Goal: Information Seeking & Learning: Learn about a topic

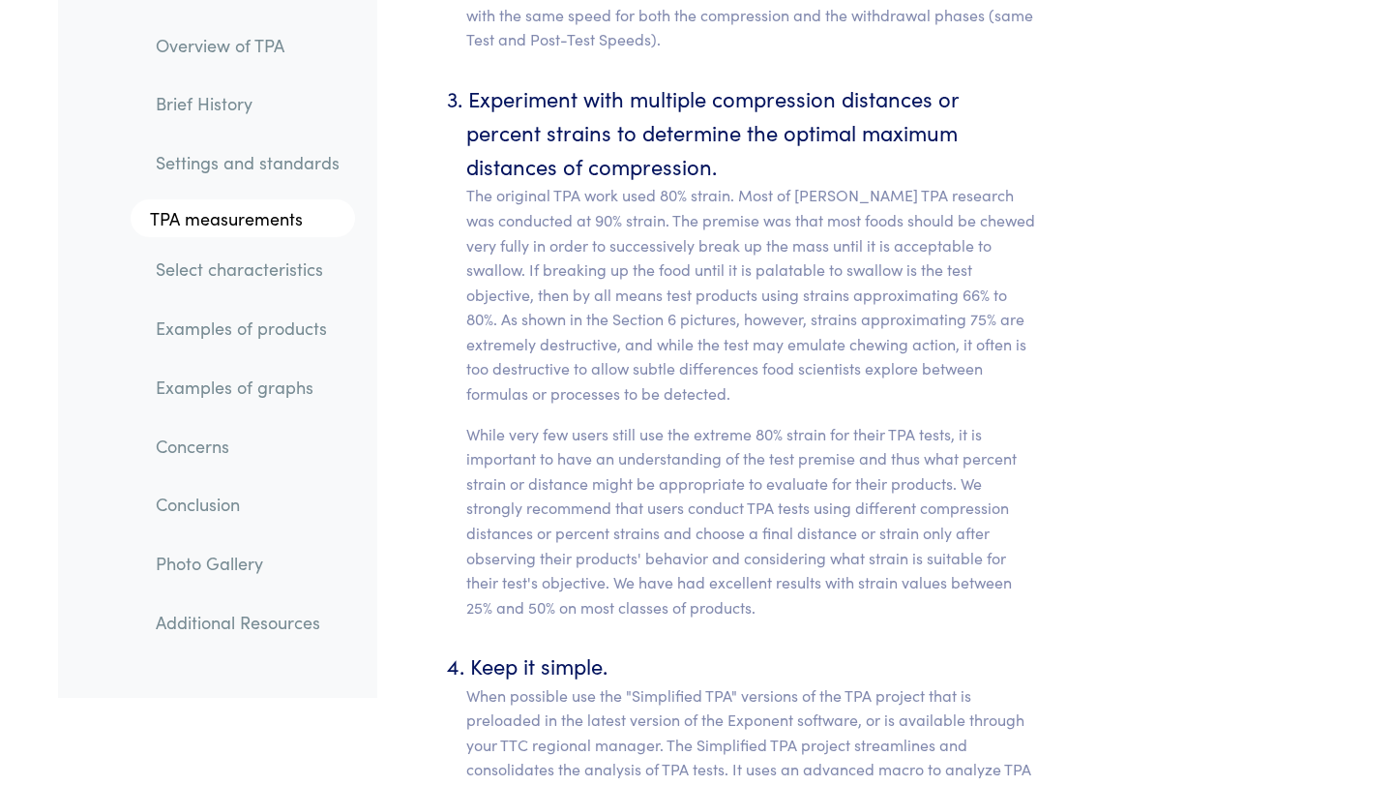
scroll to position [8929, 0]
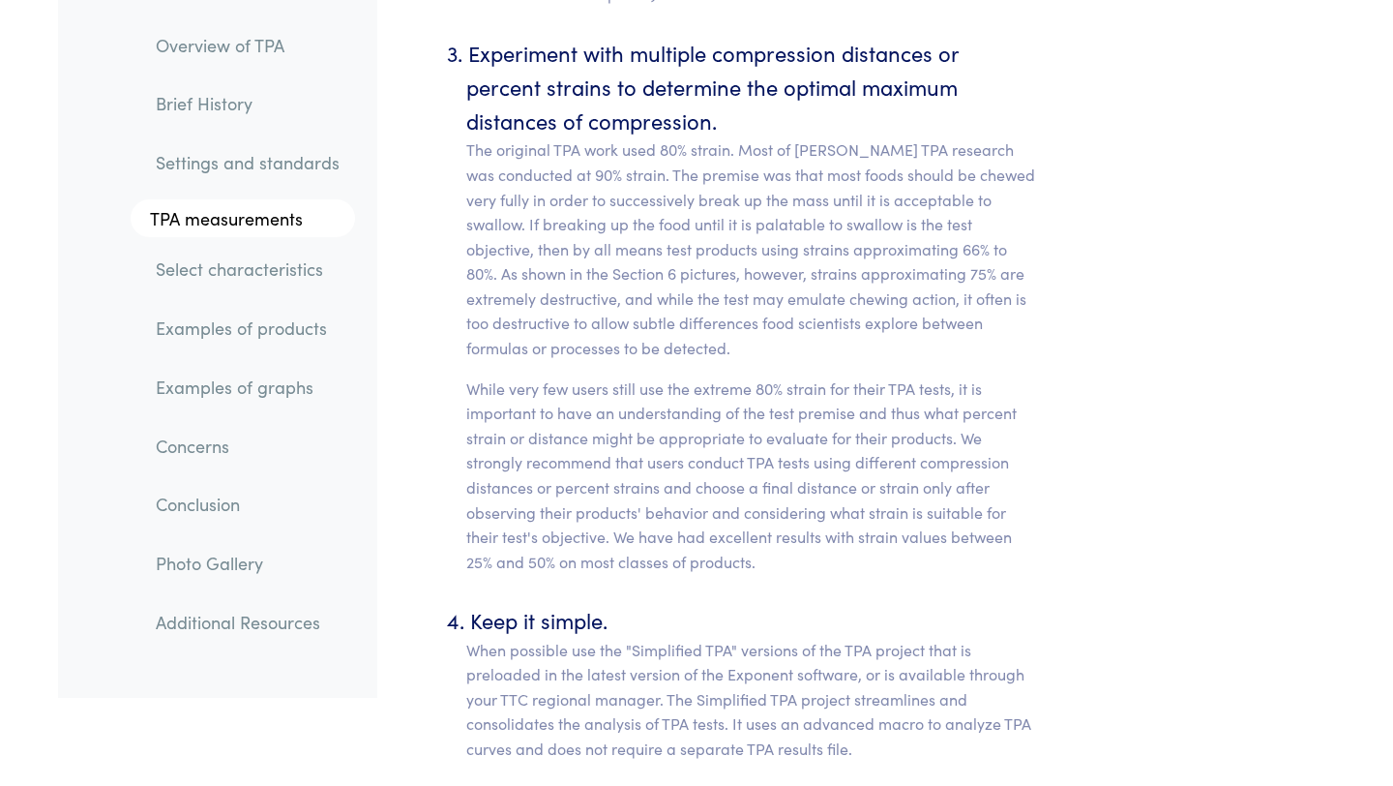
click at [286, 328] on link "Examples of products" at bounding box center [247, 329] width 215 height 45
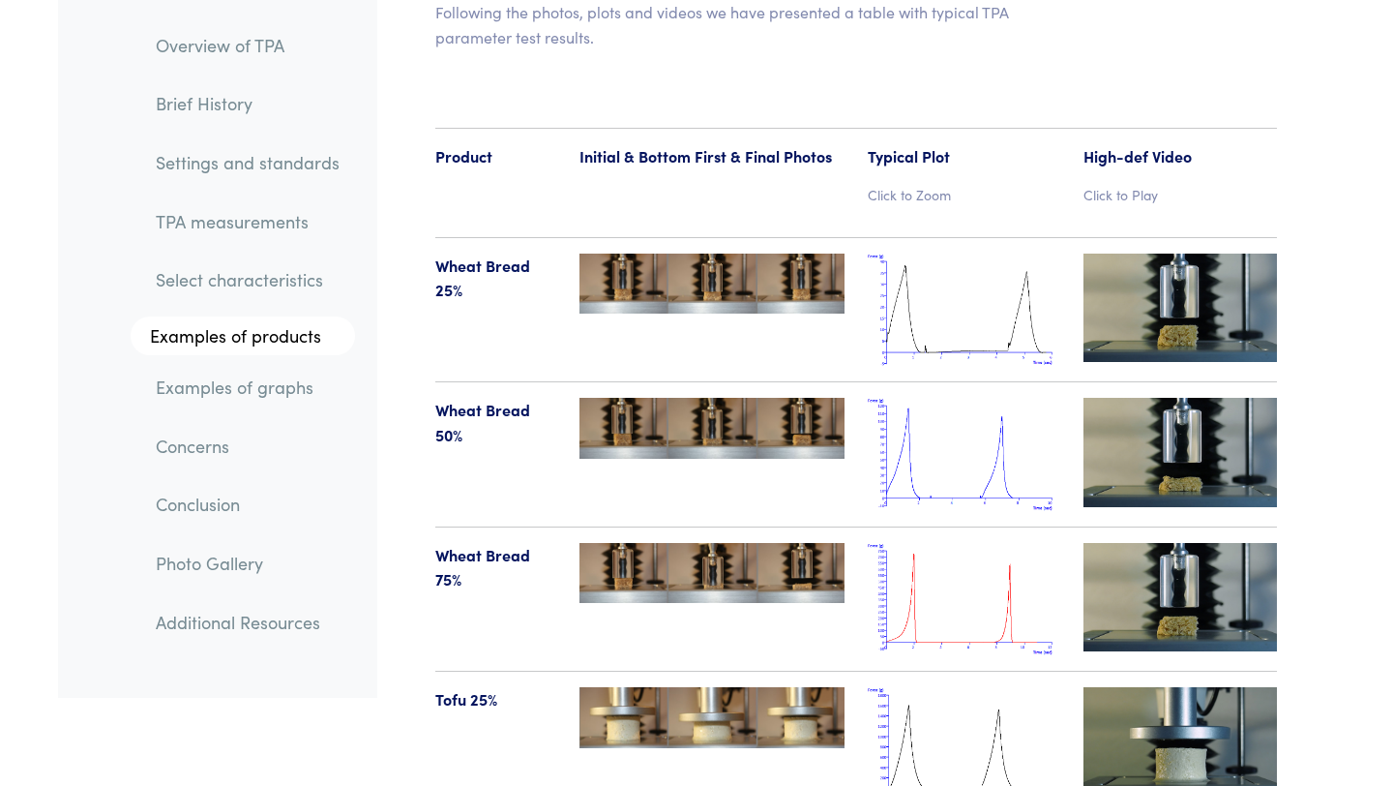
scroll to position [20038, 0]
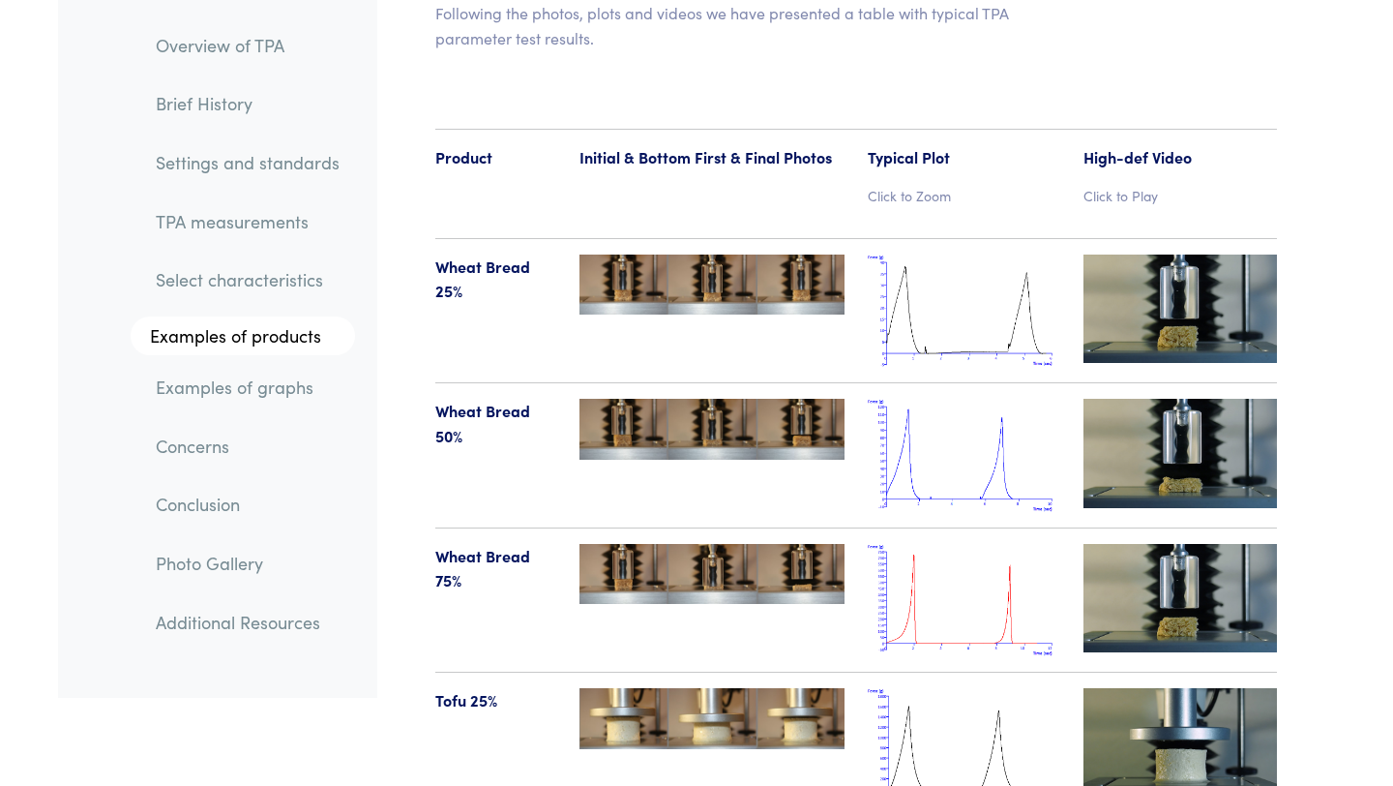
click at [1174, 254] on img at bounding box center [1181, 308] width 194 height 108
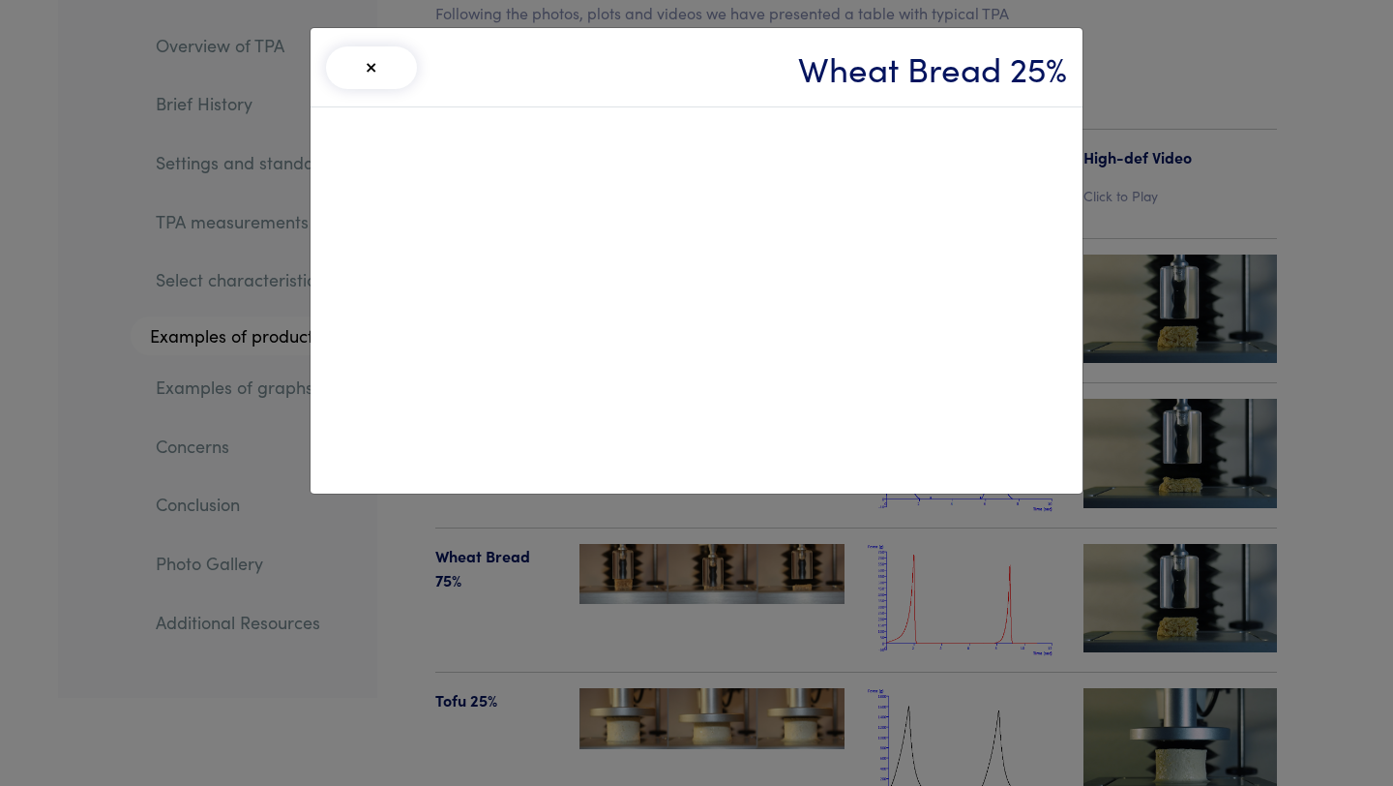
click at [1178, 344] on div "× Wheat Bread 25%" at bounding box center [696, 393] width 1393 height 786
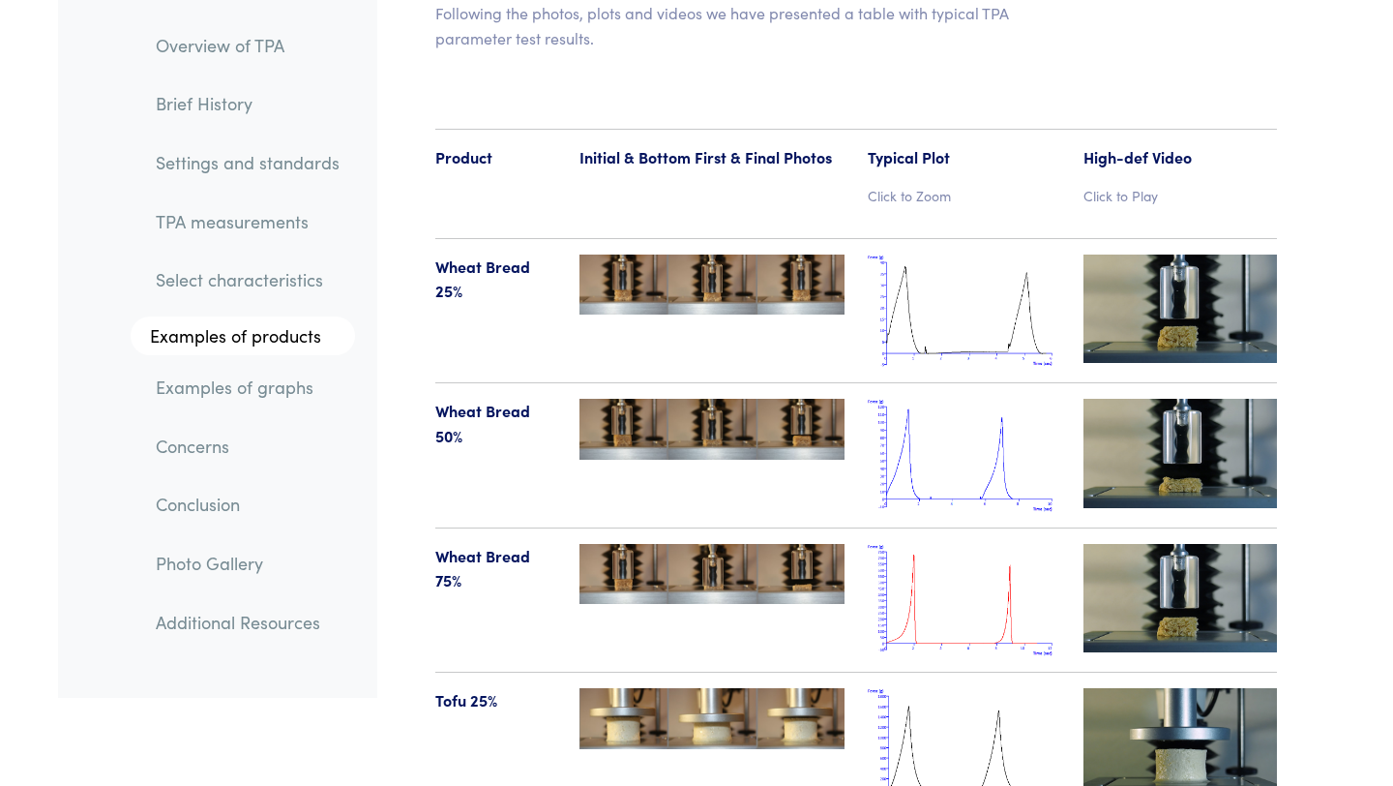
click at [1176, 399] on img at bounding box center [1181, 453] width 194 height 108
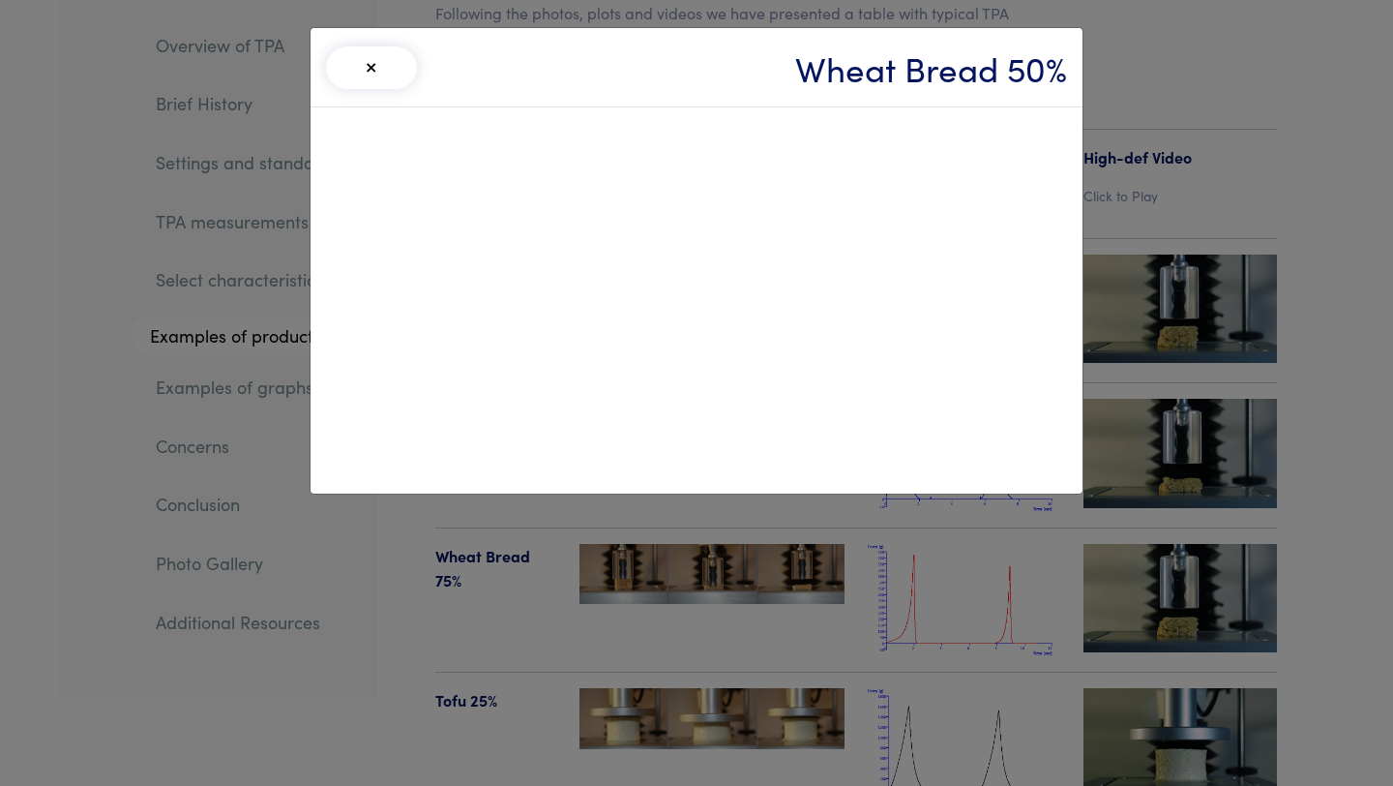
click at [1317, 268] on div "× Wheat Bread 50%" at bounding box center [696, 393] width 1393 height 786
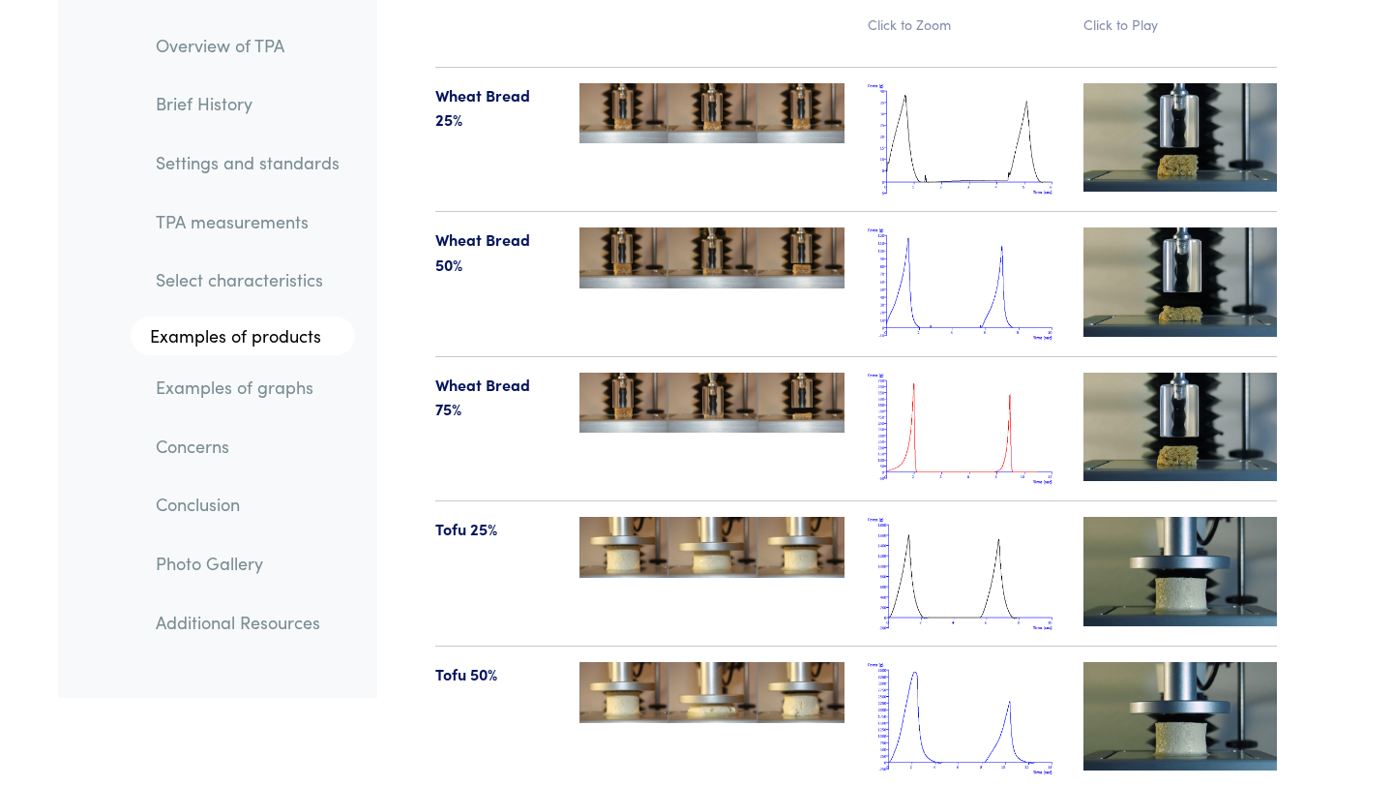
scroll to position [20220, 0]
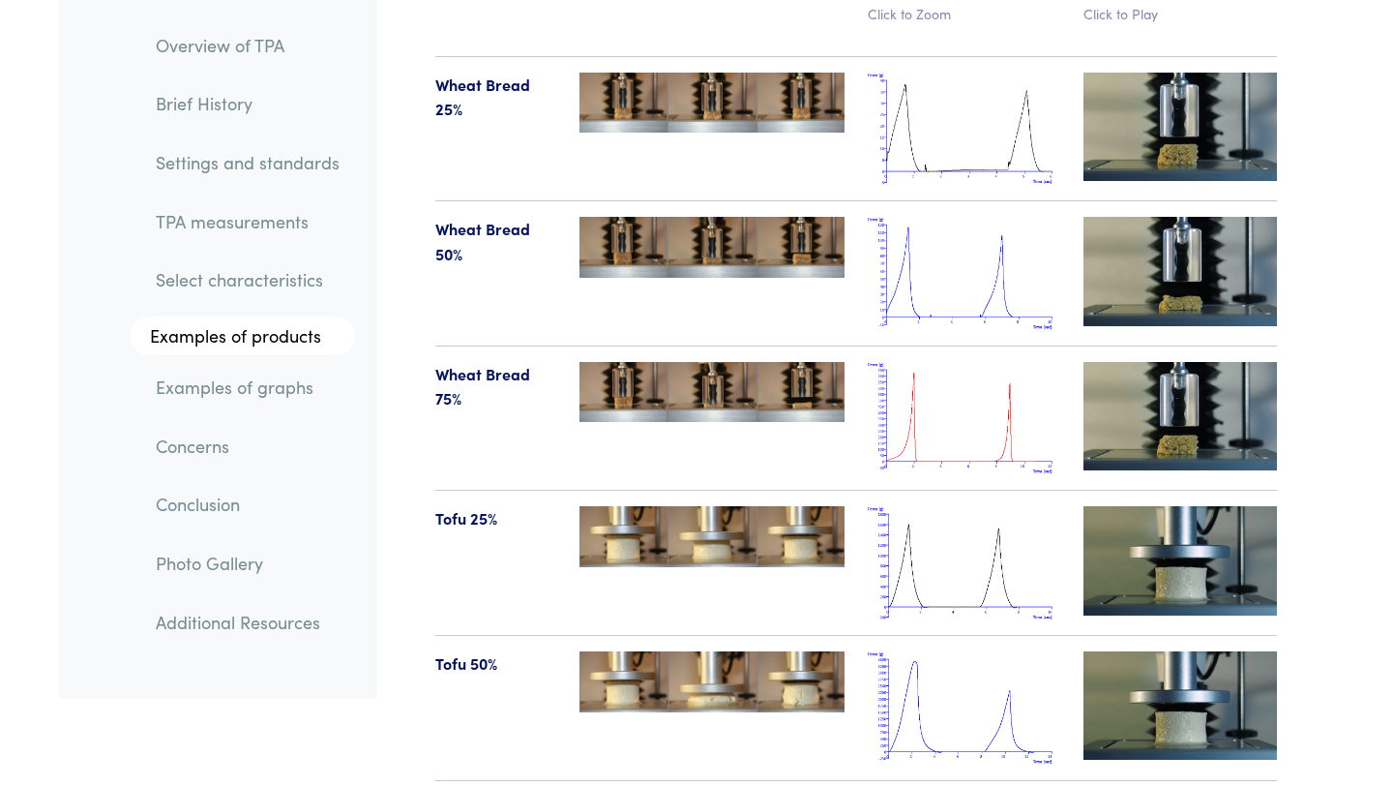
click at [1204, 362] on img at bounding box center [1181, 416] width 194 height 108
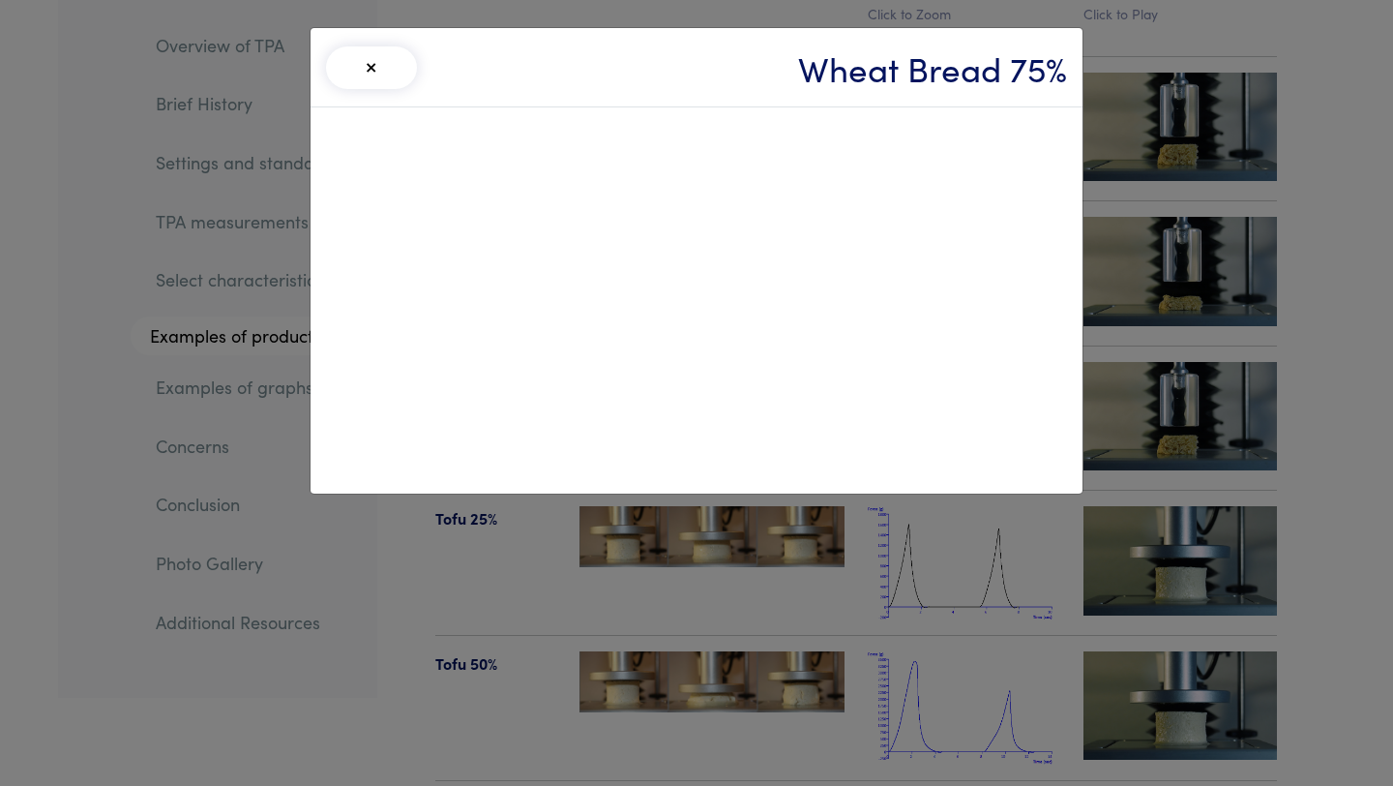
click at [360, 74] on button "×" at bounding box center [371, 67] width 91 height 43
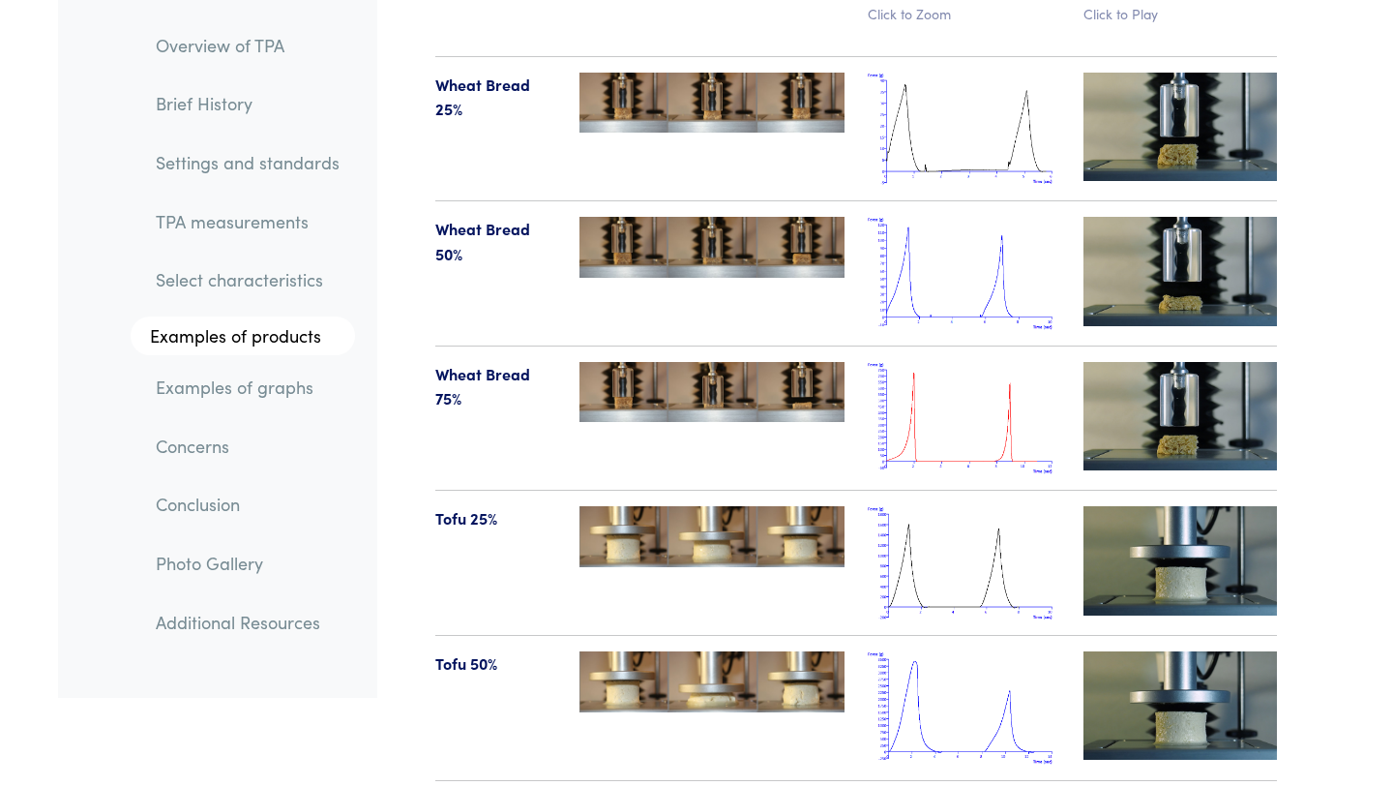
click at [1105, 506] on img at bounding box center [1181, 560] width 194 height 108
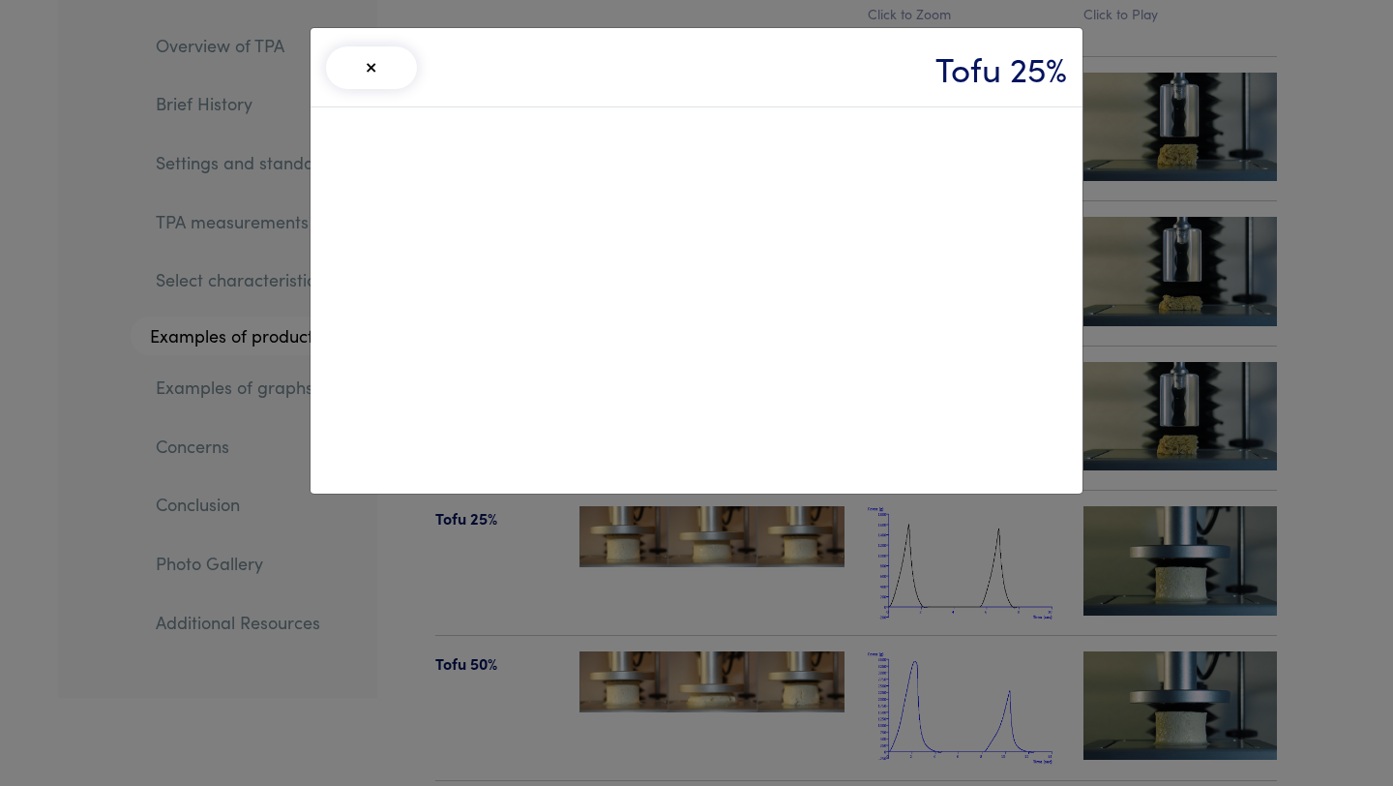
click at [1117, 395] on div "× Tofu 25%" at bounding box center [696, 393] width 1393 height 786
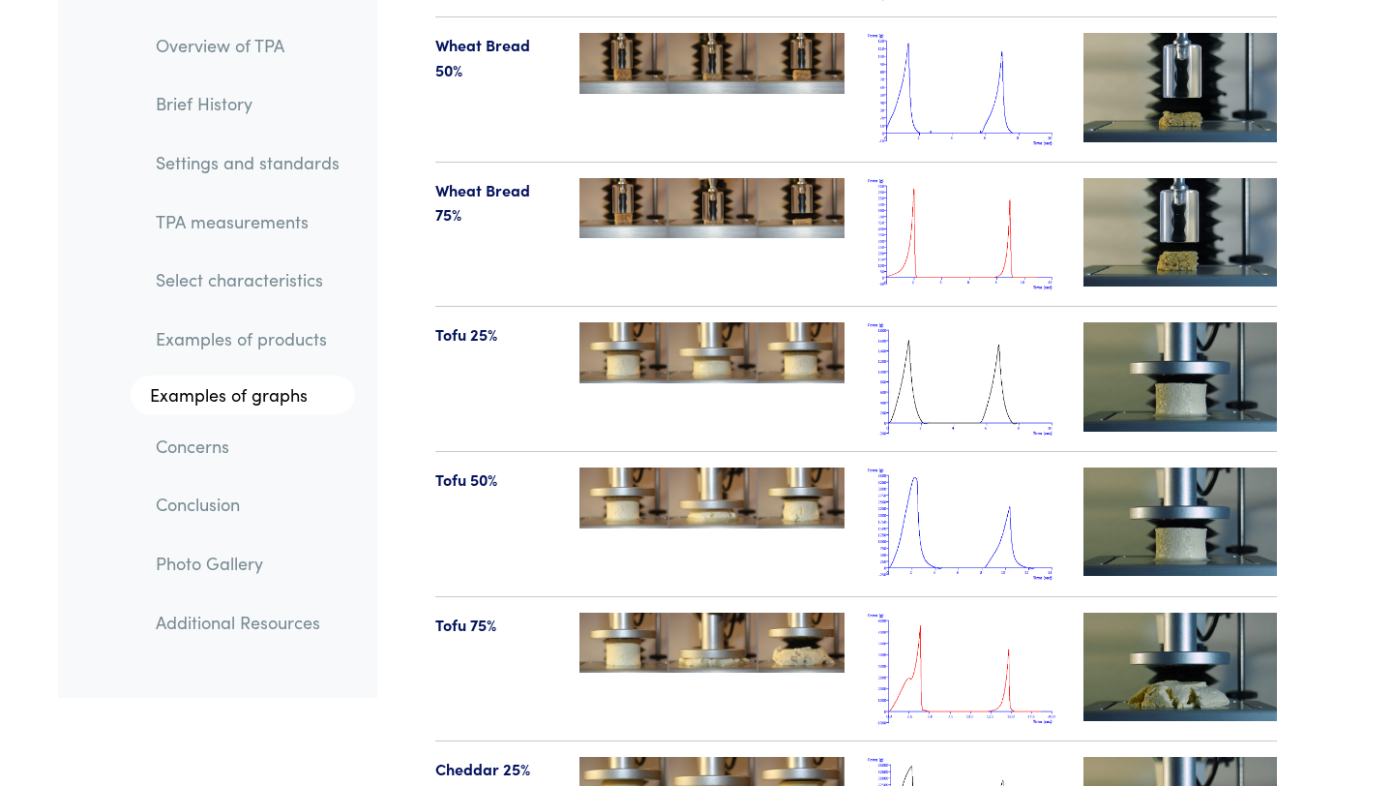
scroll to position [20416, 0]
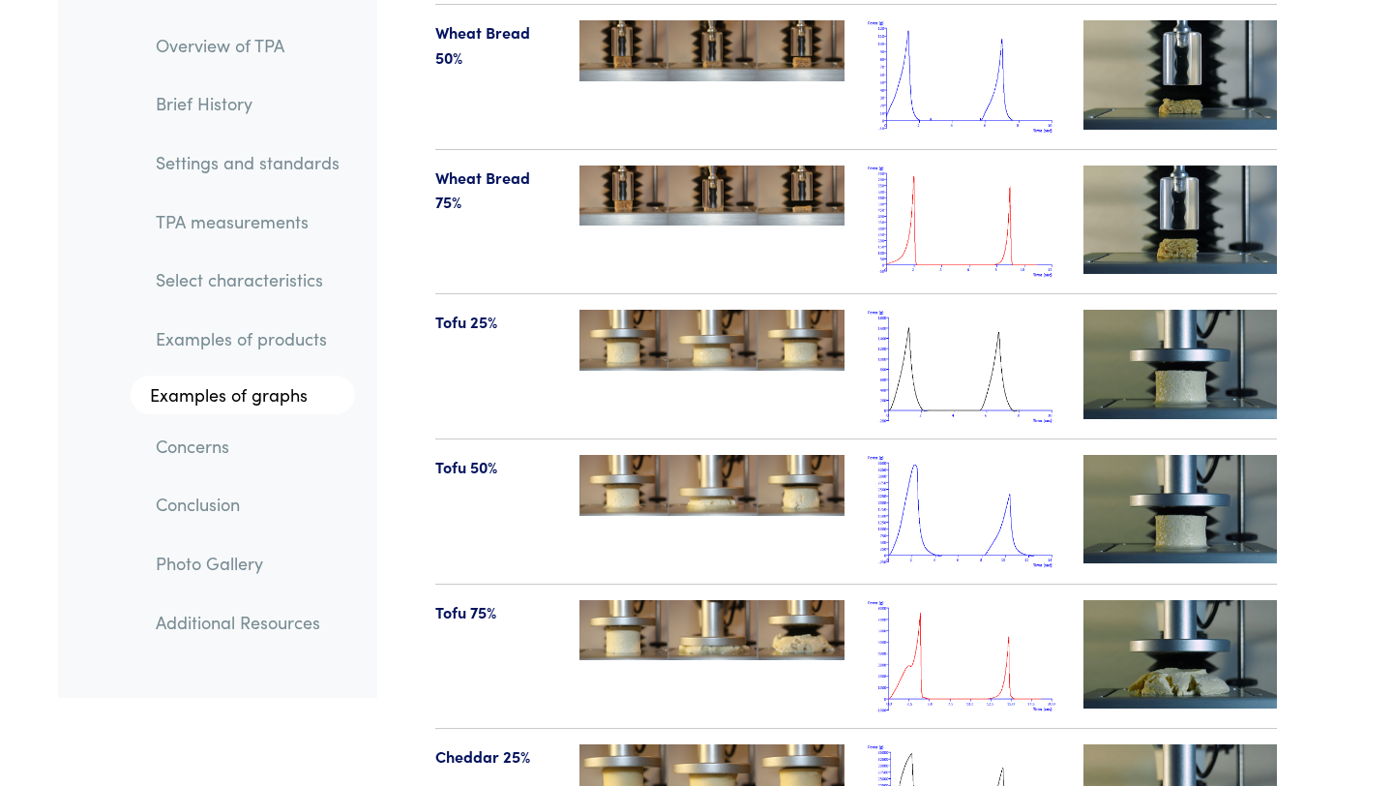
click at [1161, 464] on img at bounding box center [1181, 509] width 194 height 108
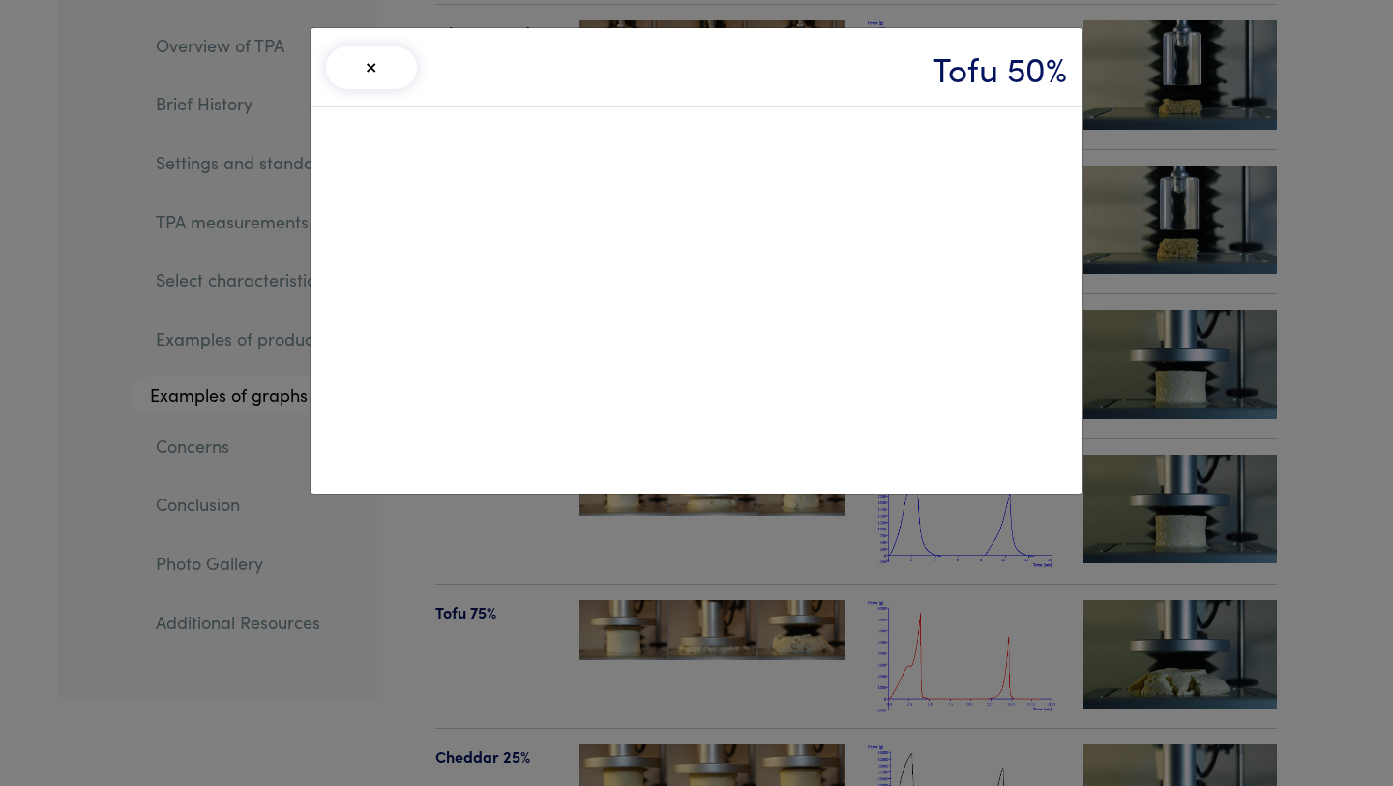
click at [1314, 281] on div "× Tofu 50%" at bounding box center [696, 393] width 1393 height 786
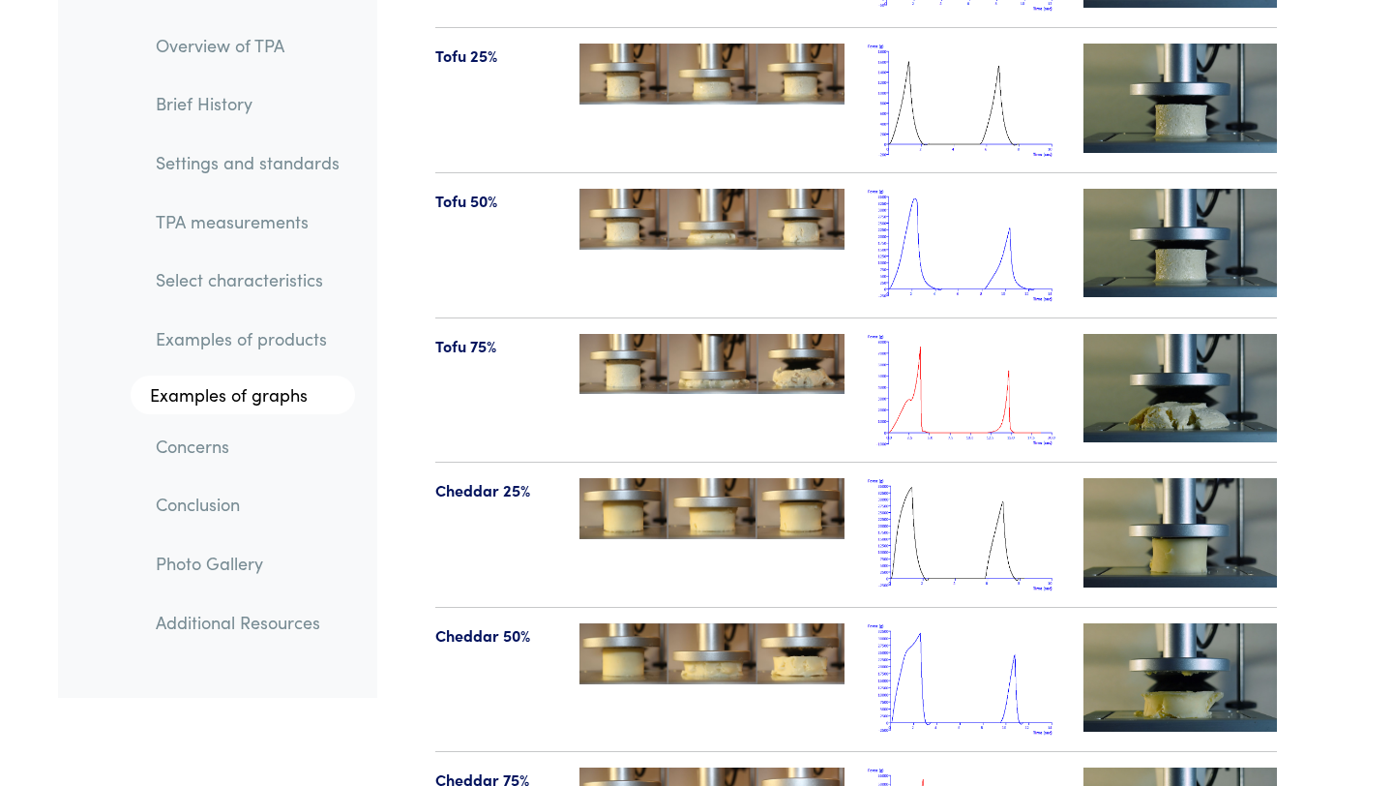
scroll to position [20689, 0]
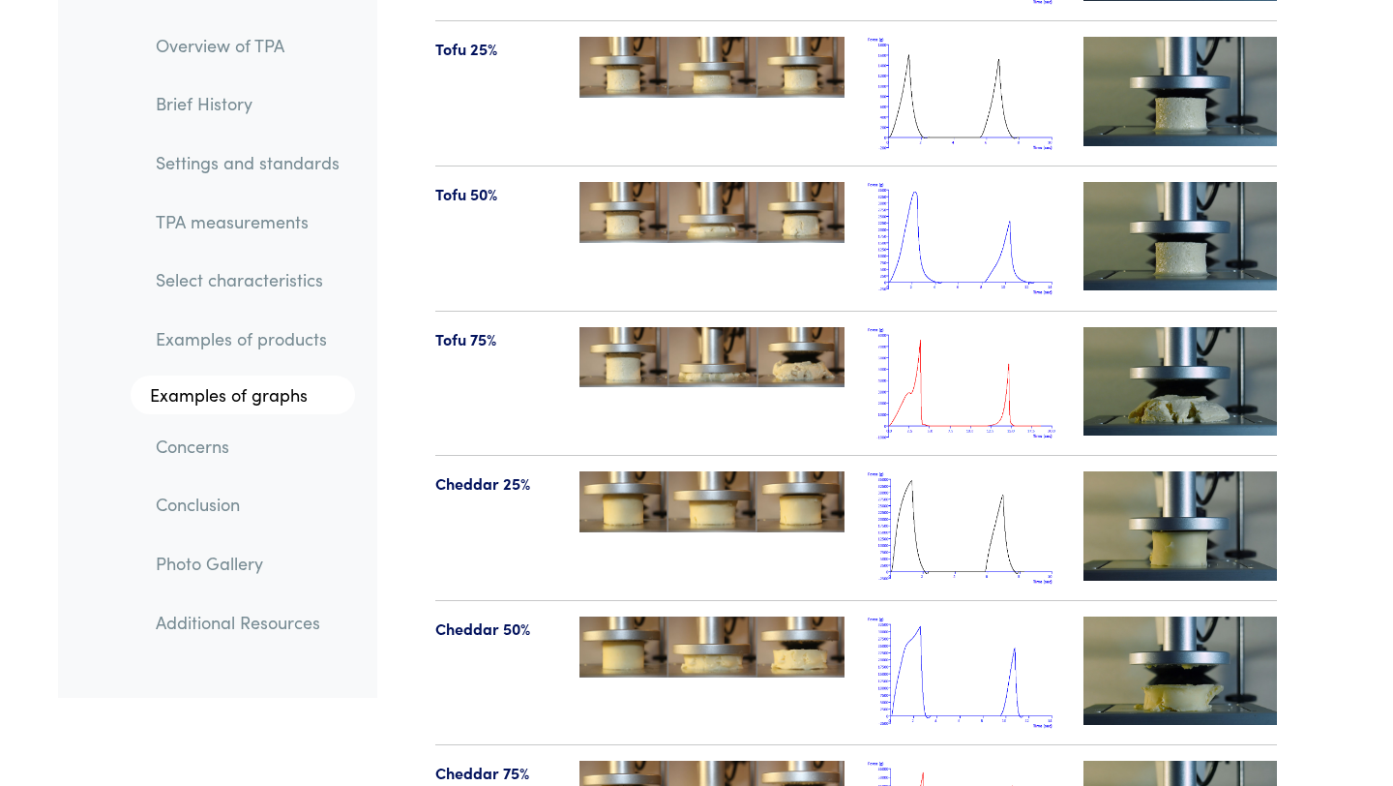
click at [1174, 327] on img at bounding box center [1181, 381] width 194 height 108
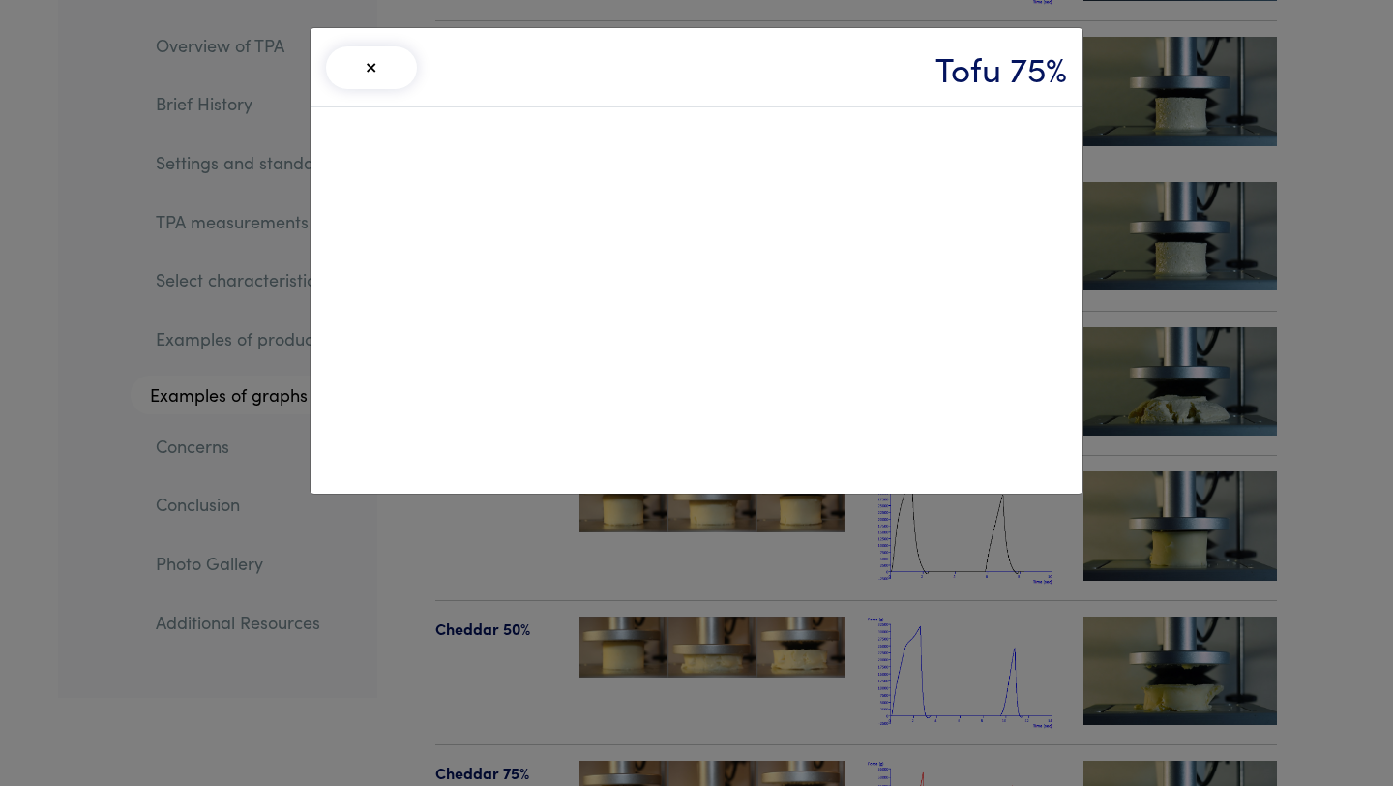
click at [367, 71] on button "×" at bounding box center [371, 67] width 91 height 43
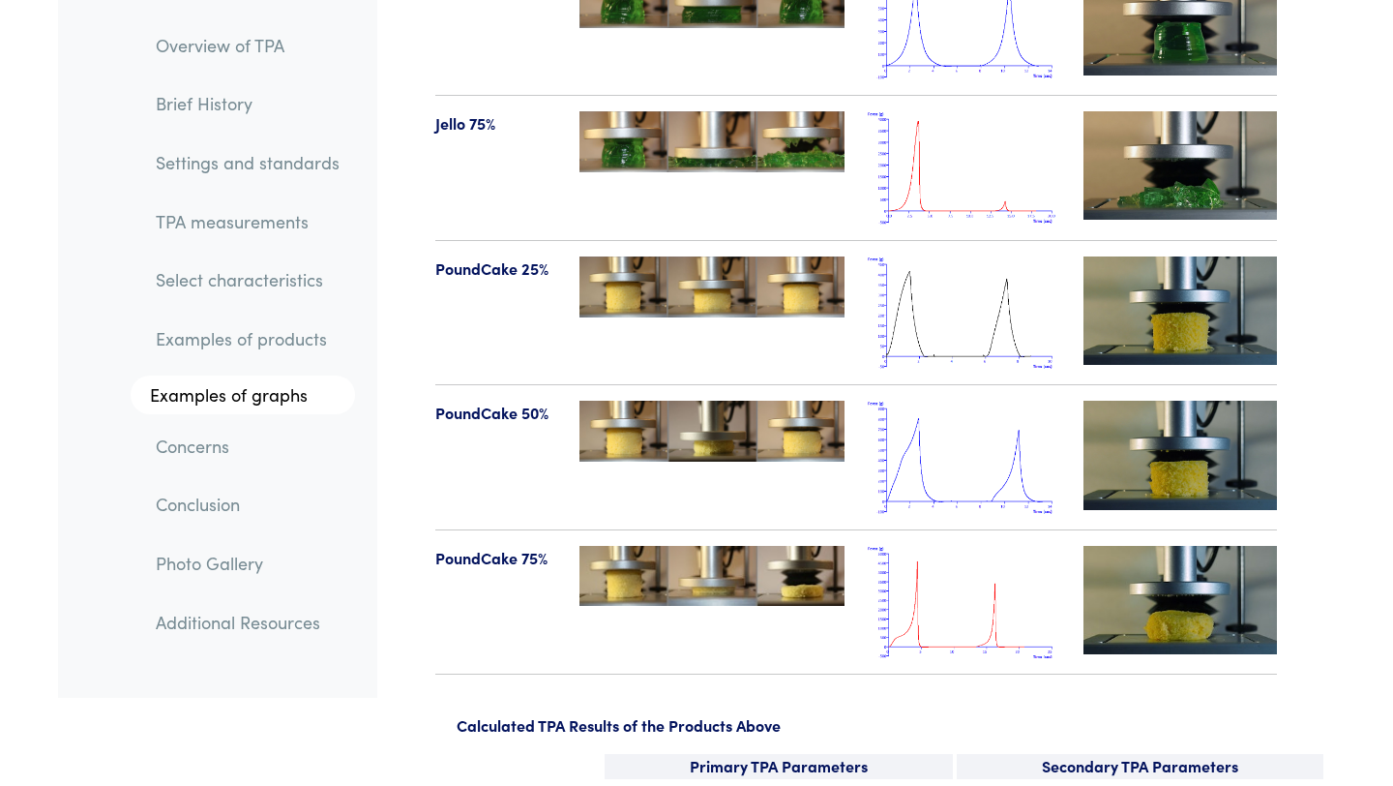
scroll to position [22647, 0]
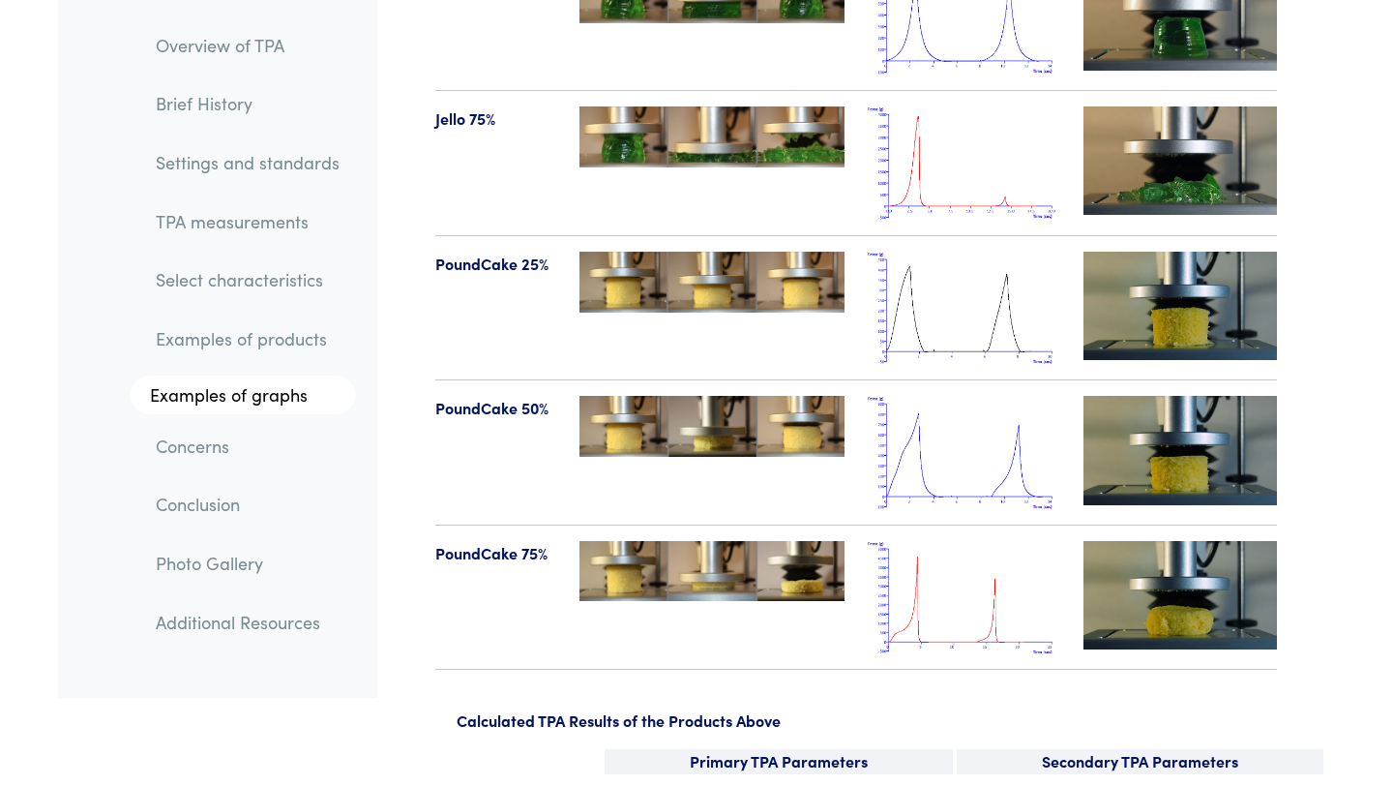
click at [1169, 541] on img at bounding box center [1181, 595] width 194 height 108
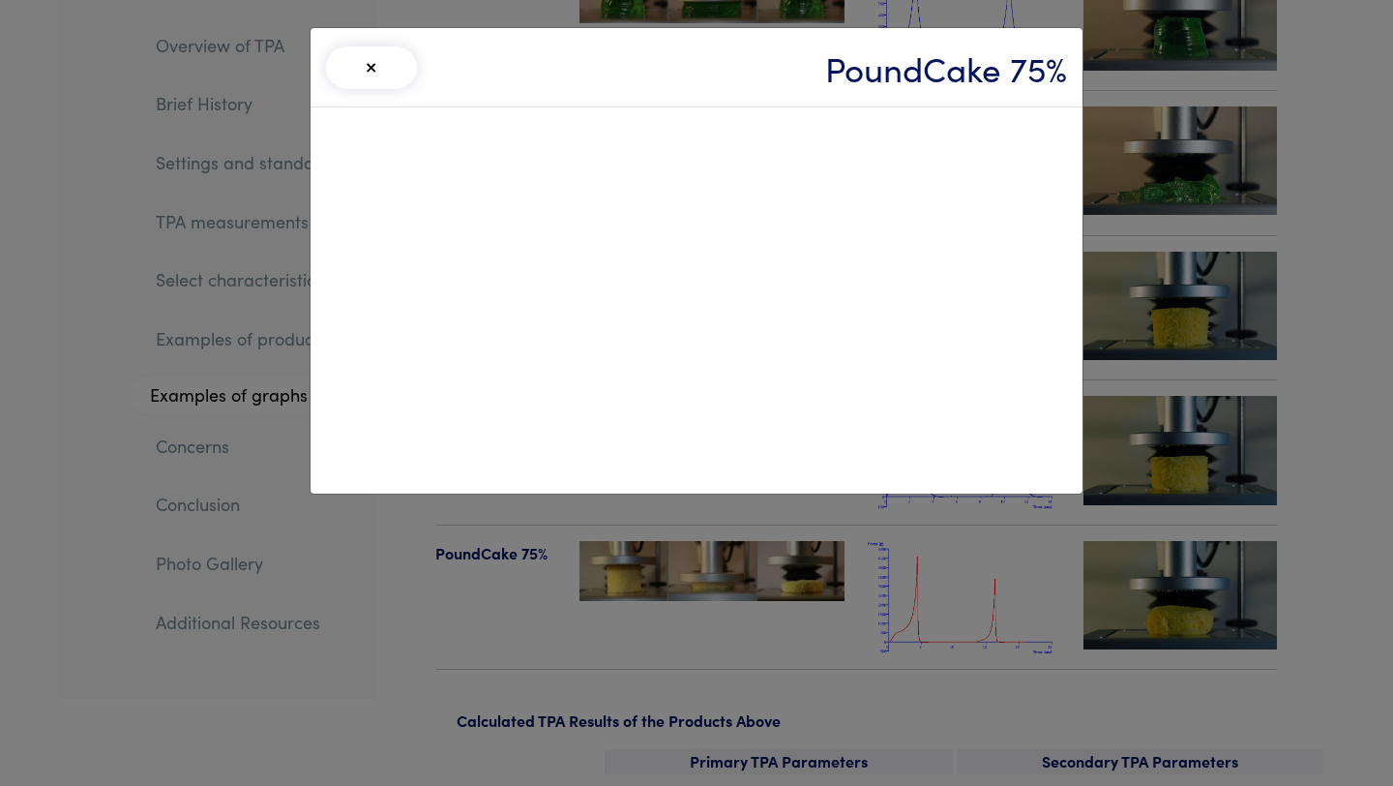
click at [722, 572] on div "× PoundCake 75%" at bounding box center [696, 393] width 1393 height 786
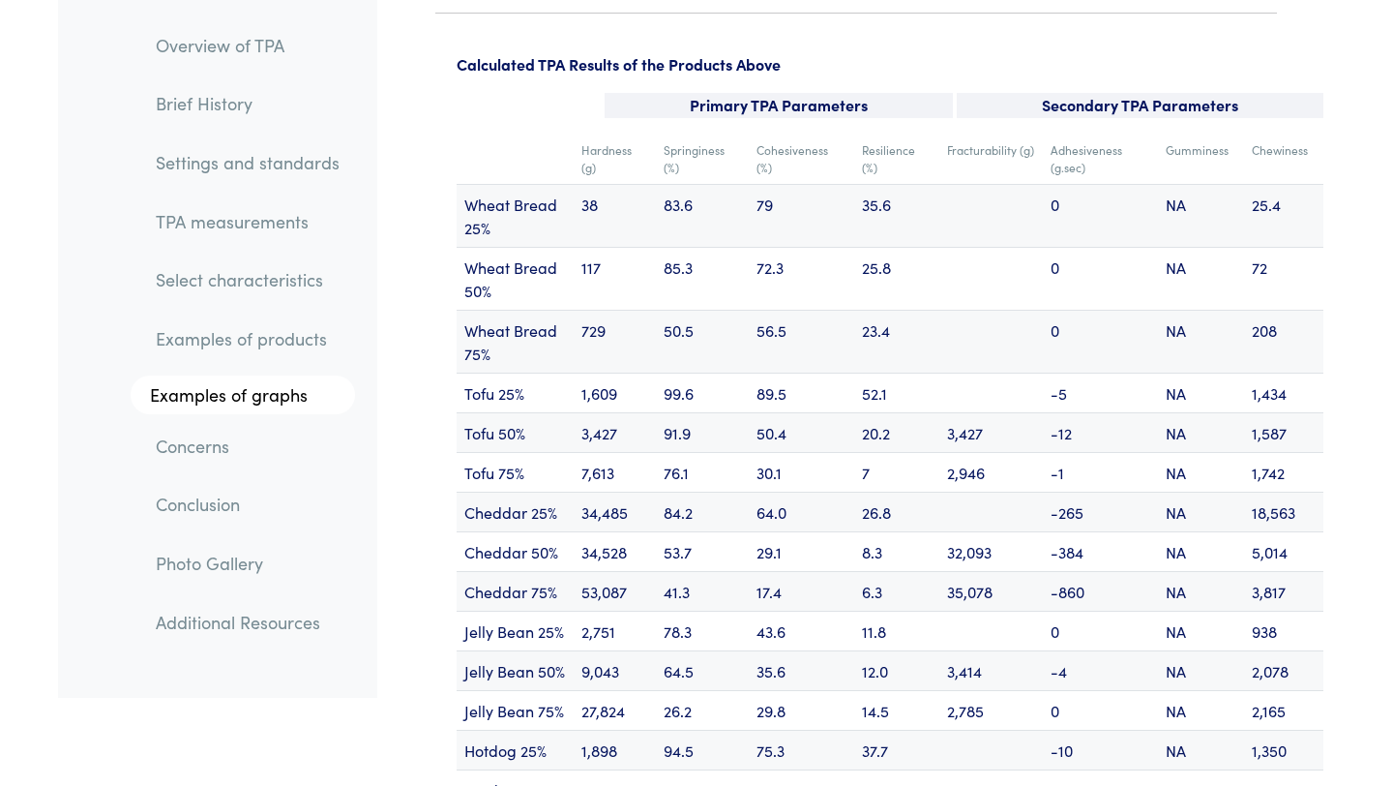
scroll to position [23300, 0]
